Goal: Transaction & Acquisition: Download file/media

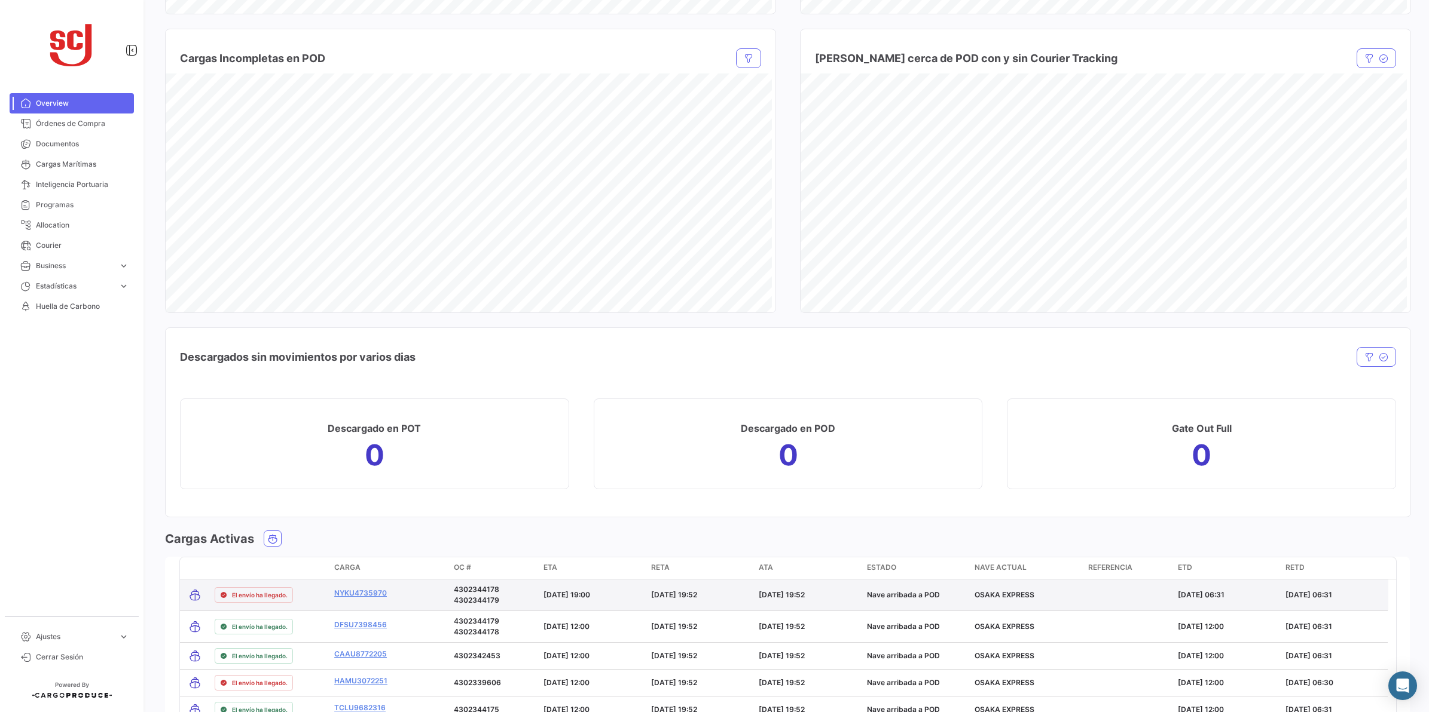
scroll to position [613, 0]
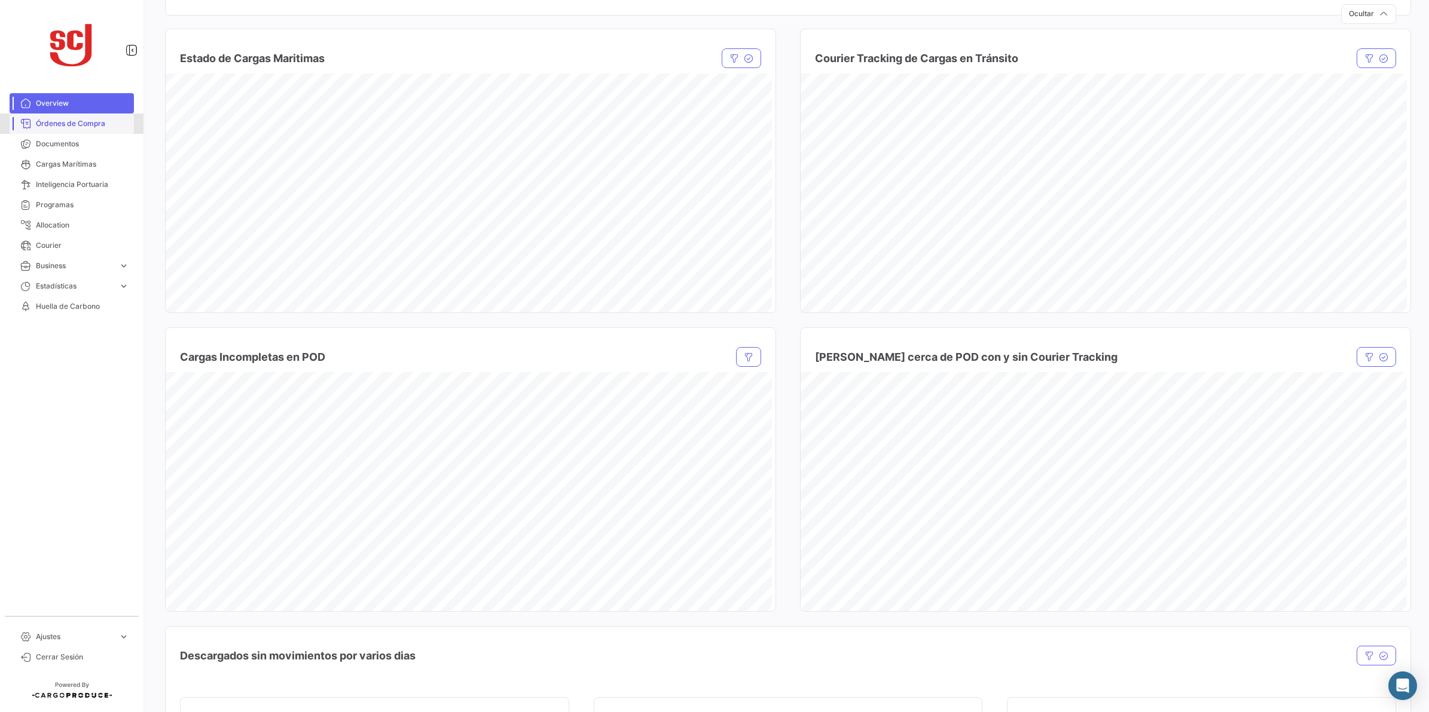
click at [93, 123] on span "Órdenes de Compra" at bounding box center [82, 123] width 93 height 11
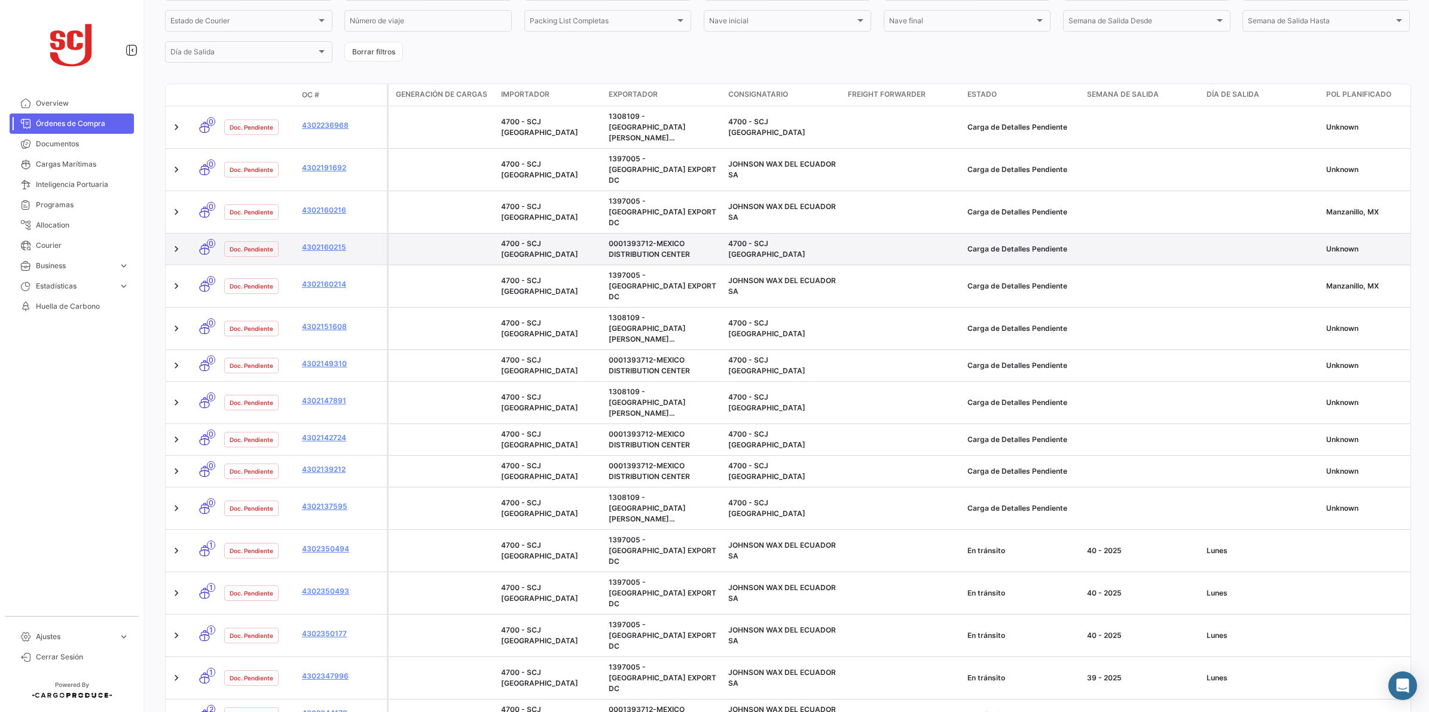
scroll to position [317, 0]
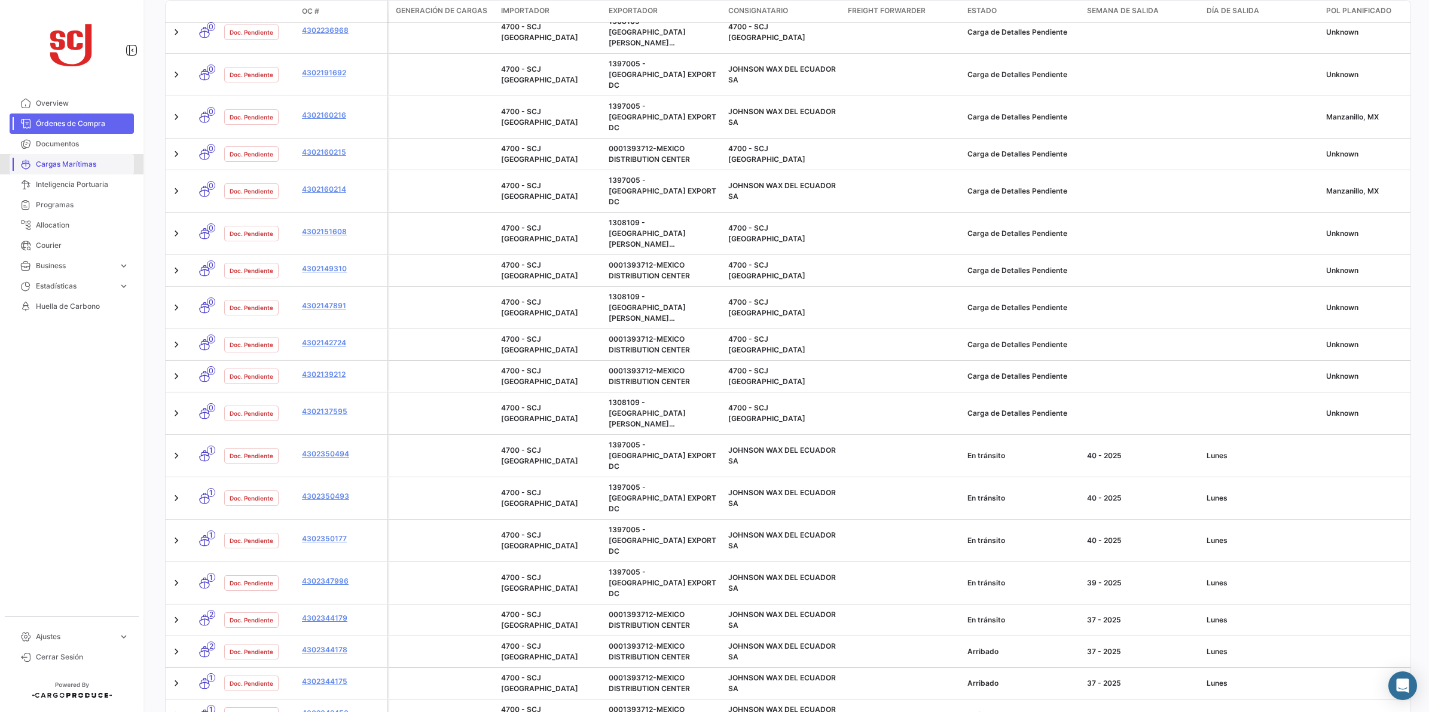
click at [67, 163] on span "Cargas Marítimas" at bounding box center [82, 164] width 93 height 11
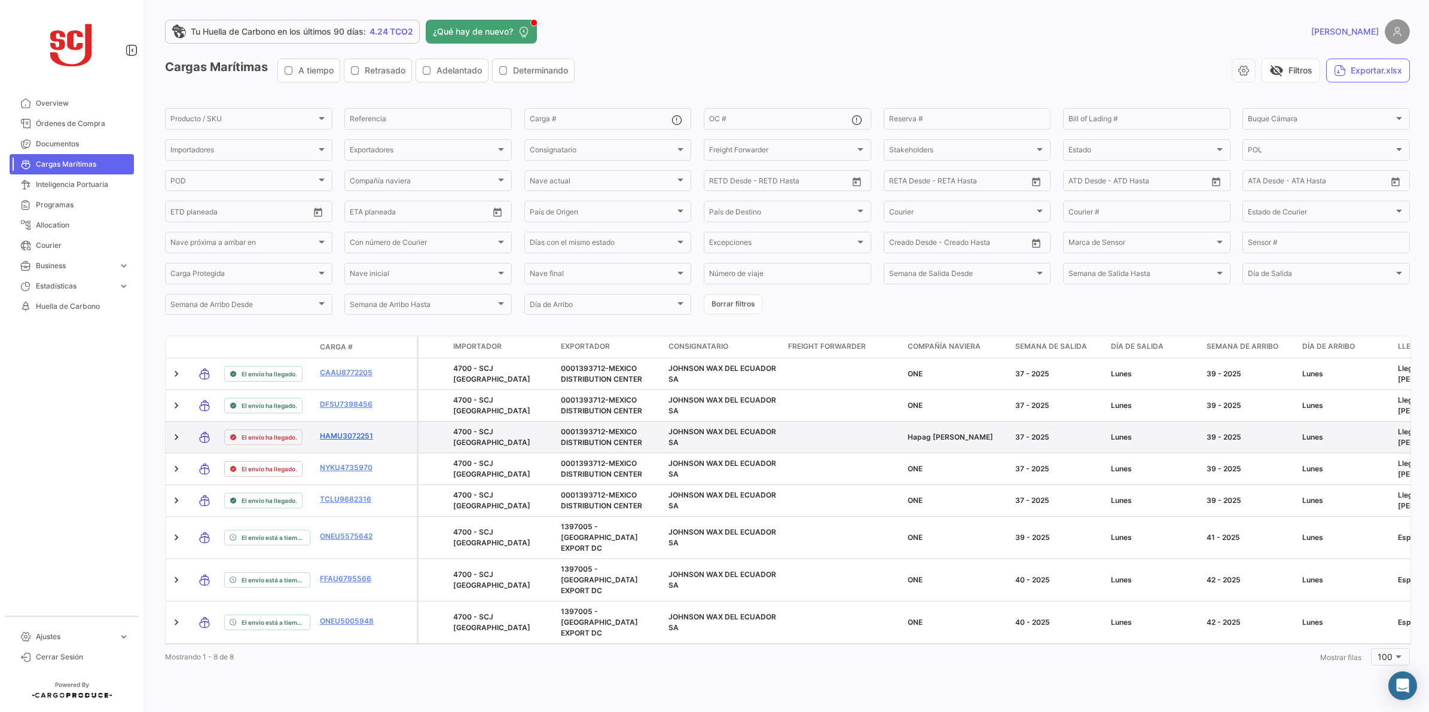
click at [351, 434] on link "HAMU3072251" at bounding box center [351, 436] width 62 height 11
click at [354, 436] on link "HAMU3072251" at bounding box center [351, 436] width 62 height 11
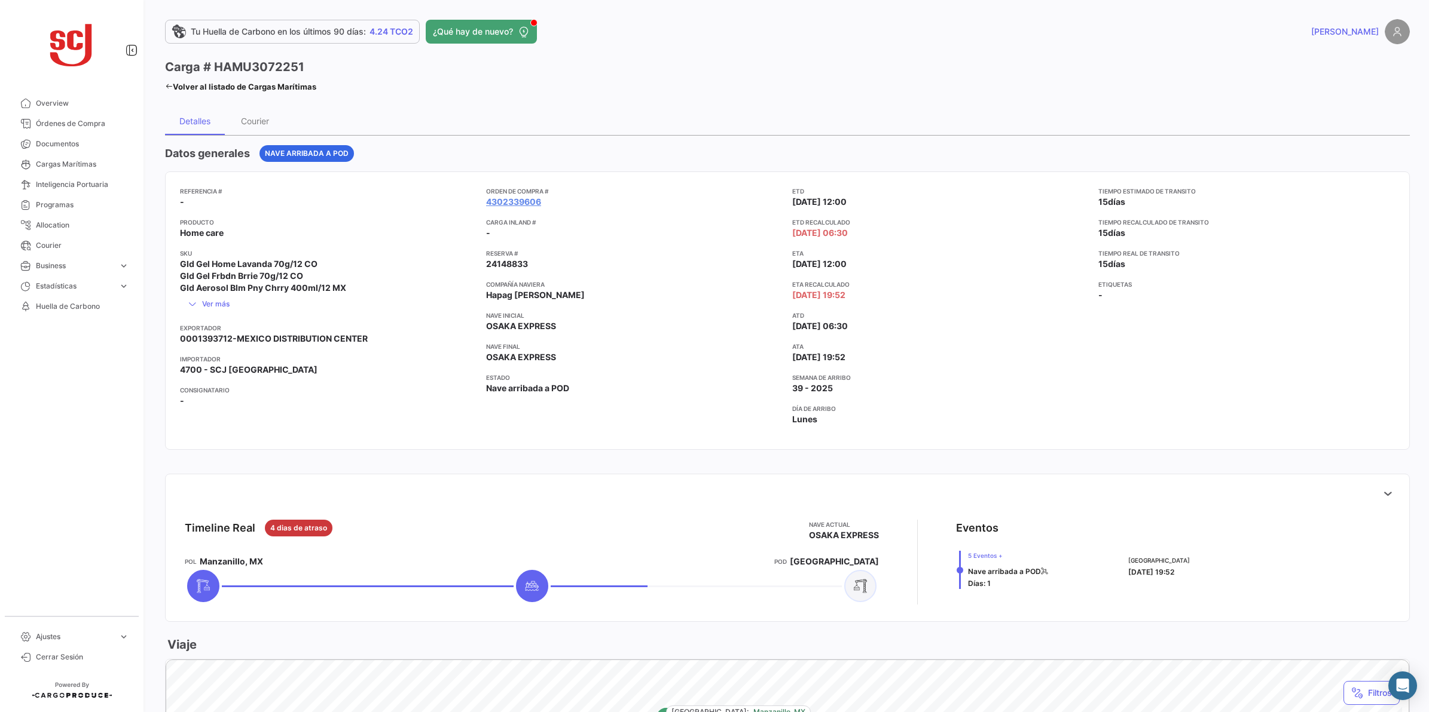
click at [505, 191] on app-card-info-title "Orden de Compra #" at bounding box center [634, 191] width 296 height 10
click at [204, 126] on div "Detalles" at bounding box center [195, 120] width 60 height 29
click at [490, 200] on link "4302339606" at bounding box center [513, 202] width 55 height 12
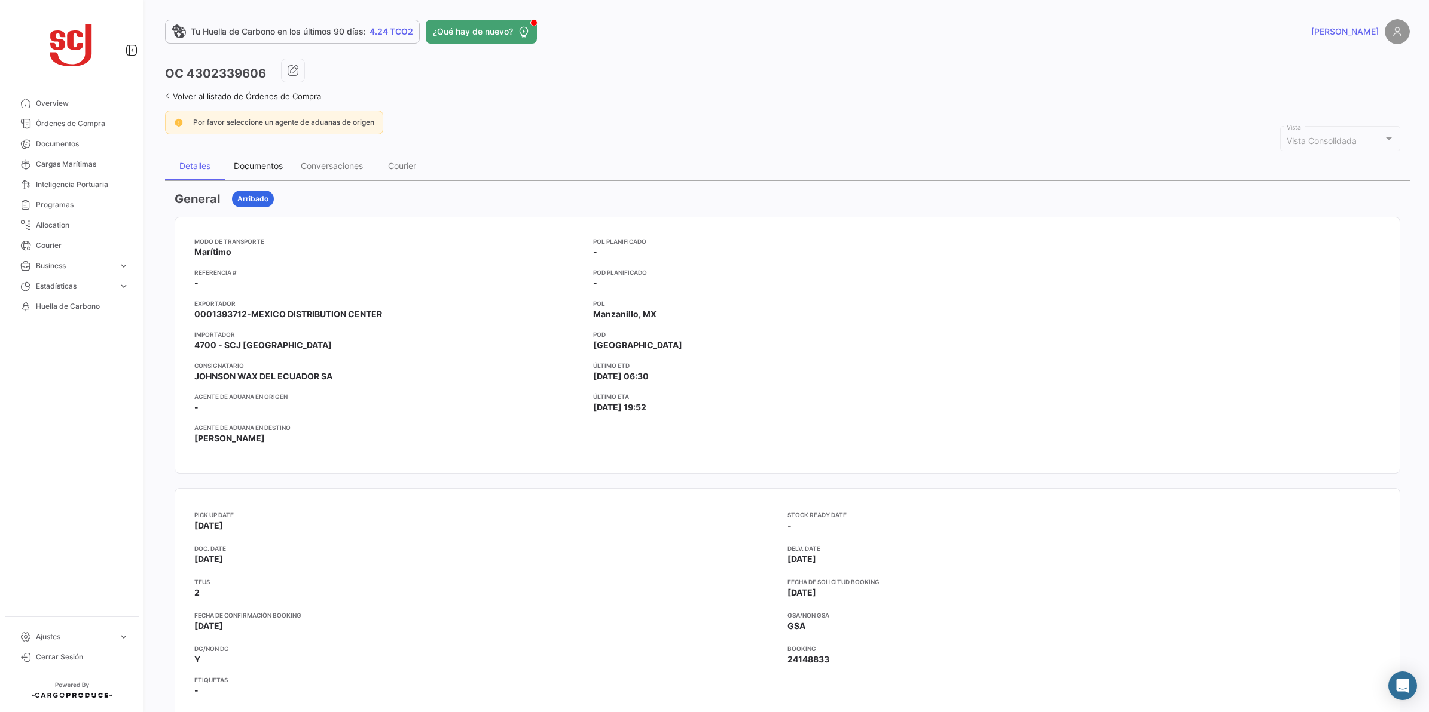
click at [255, 157] on div "Documentos" at bounding box center [258, 166] width 67 height 29
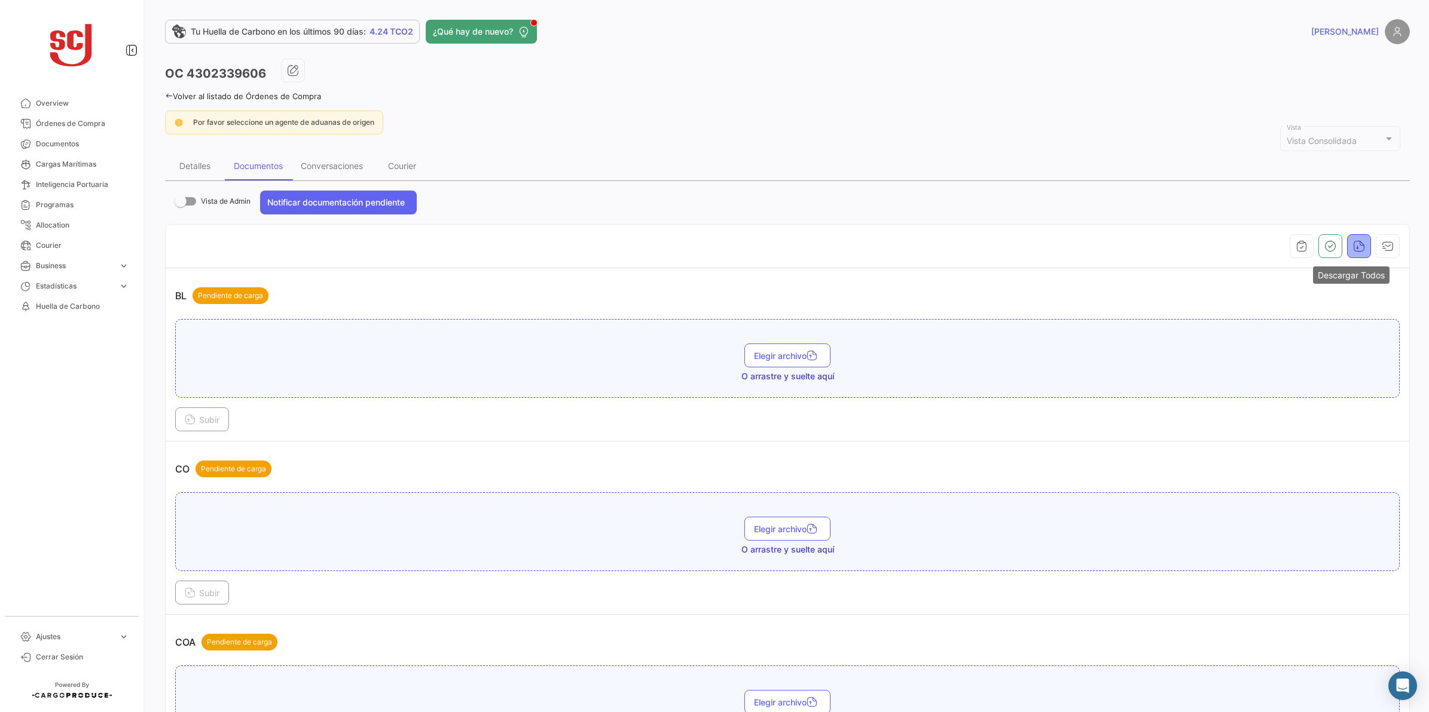
click at [709, 246] on icon "button" at bounding box center [1359, 246] width 12 height 12
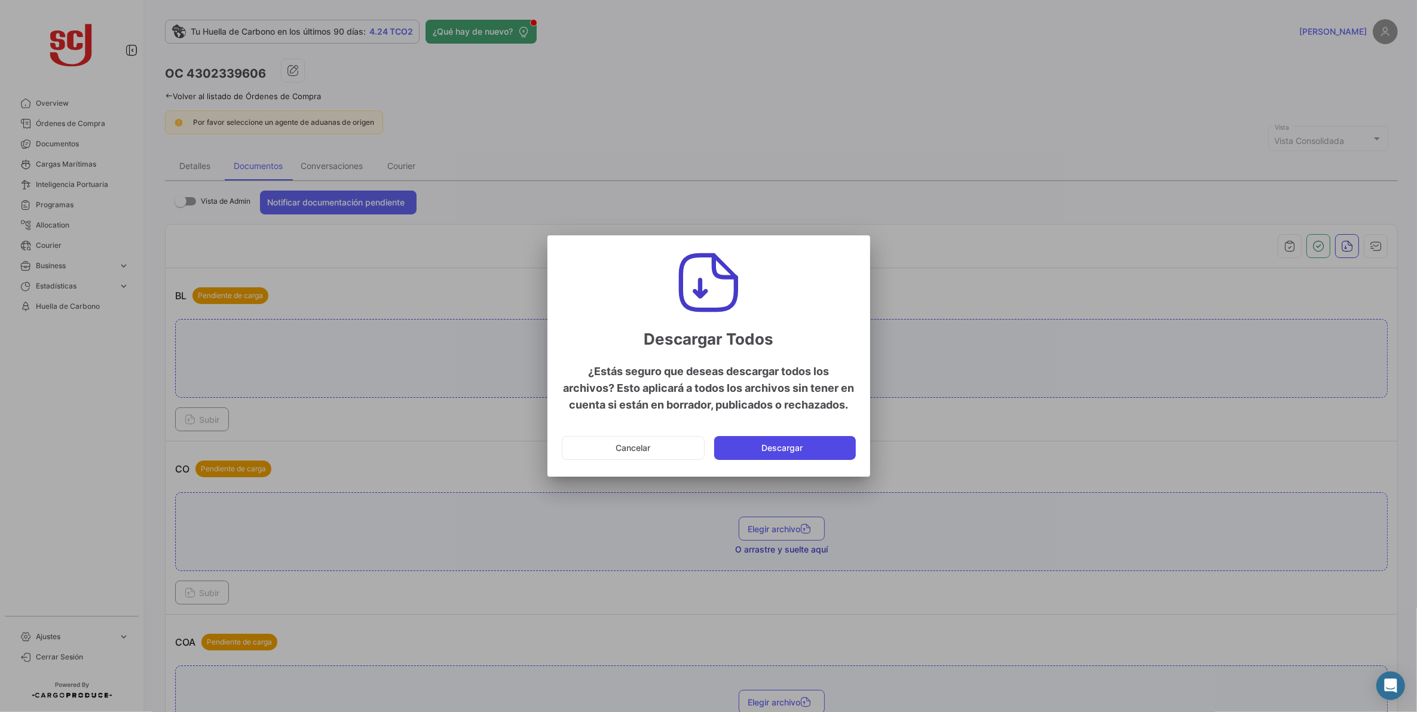
click at [709, 449] on button "Descargar" at bounding box center [785, 448] width 142 height 24
